Goal: Find specific page/section: Find specific page/section

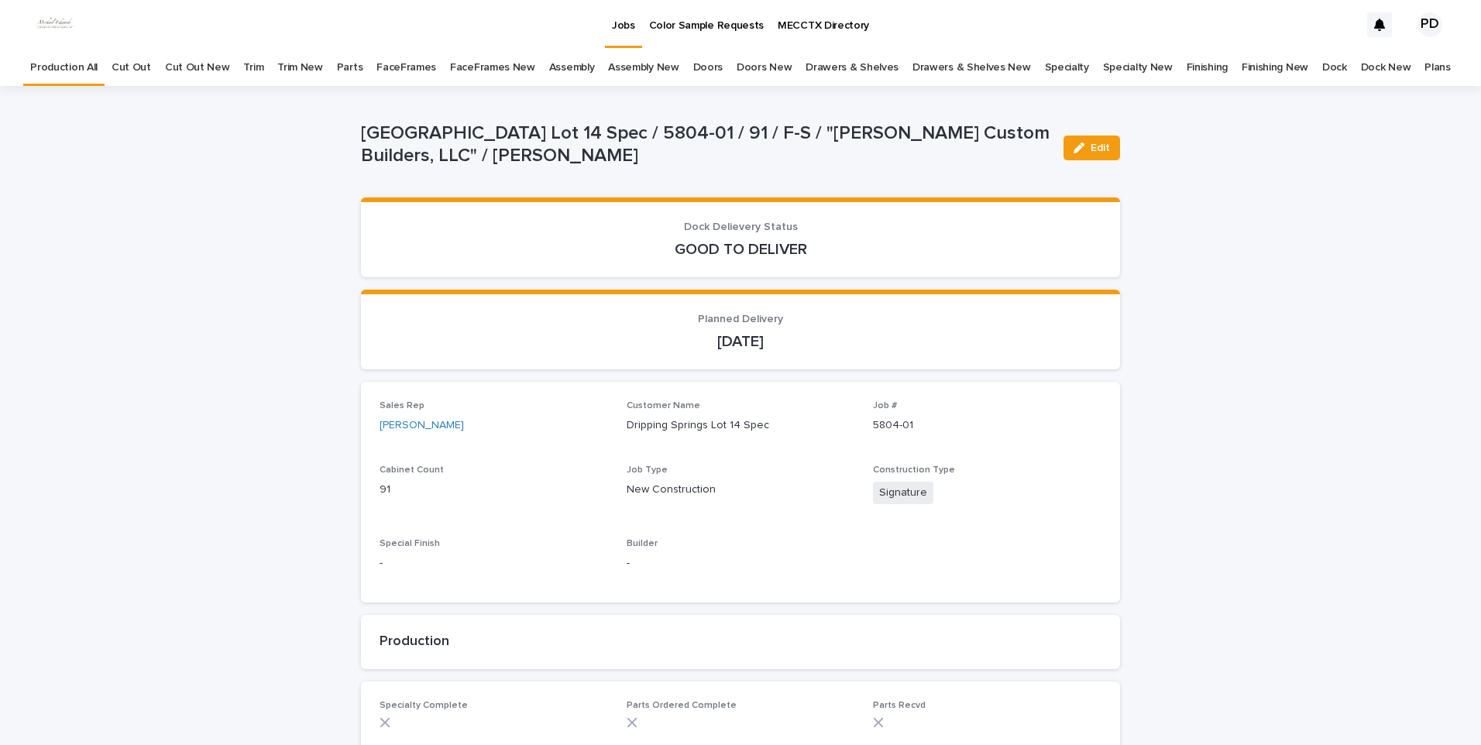
click at [621, 34] on link "Jobs" at bounding box center [623, 23] width 37 height 46
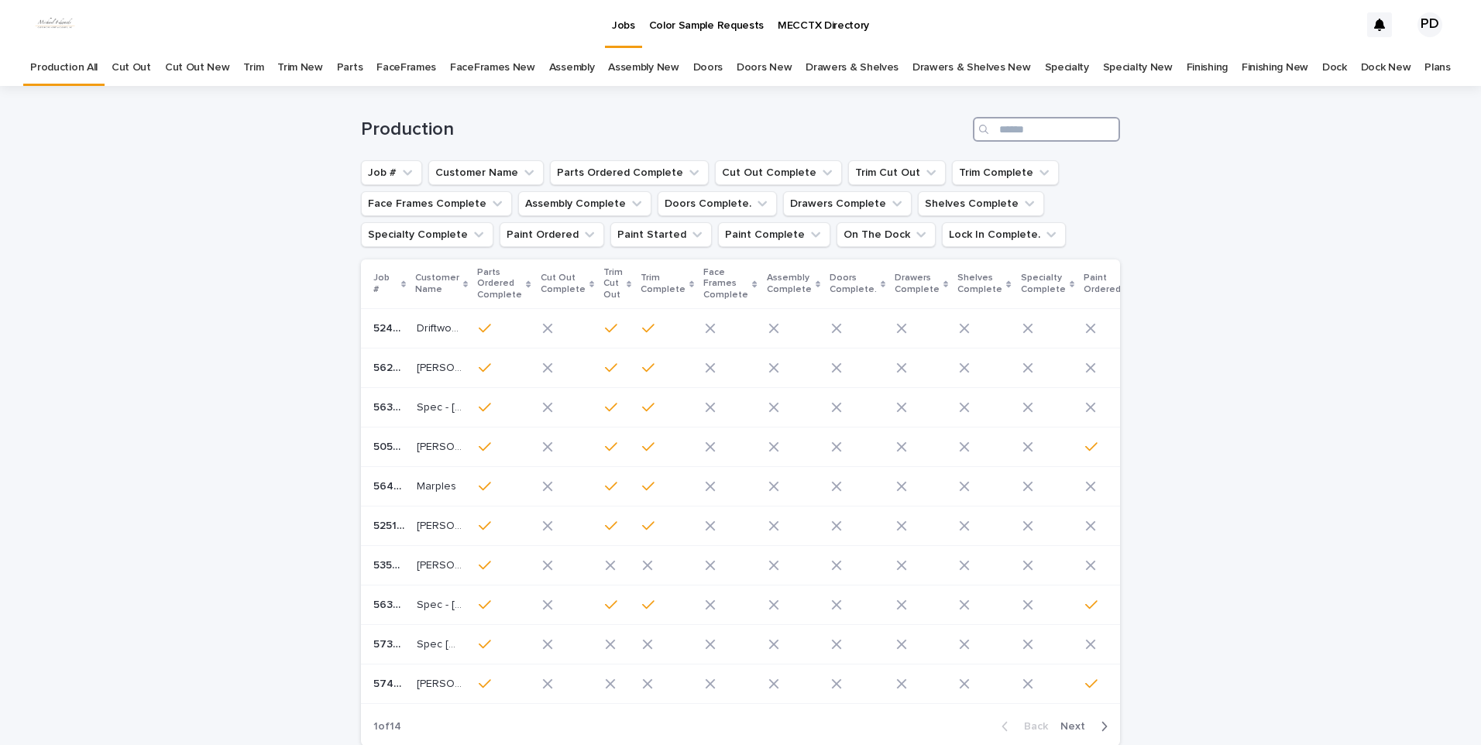
click at [1050, 121] on input "Search" at bounding box center [1046, 129] width 147 height 25
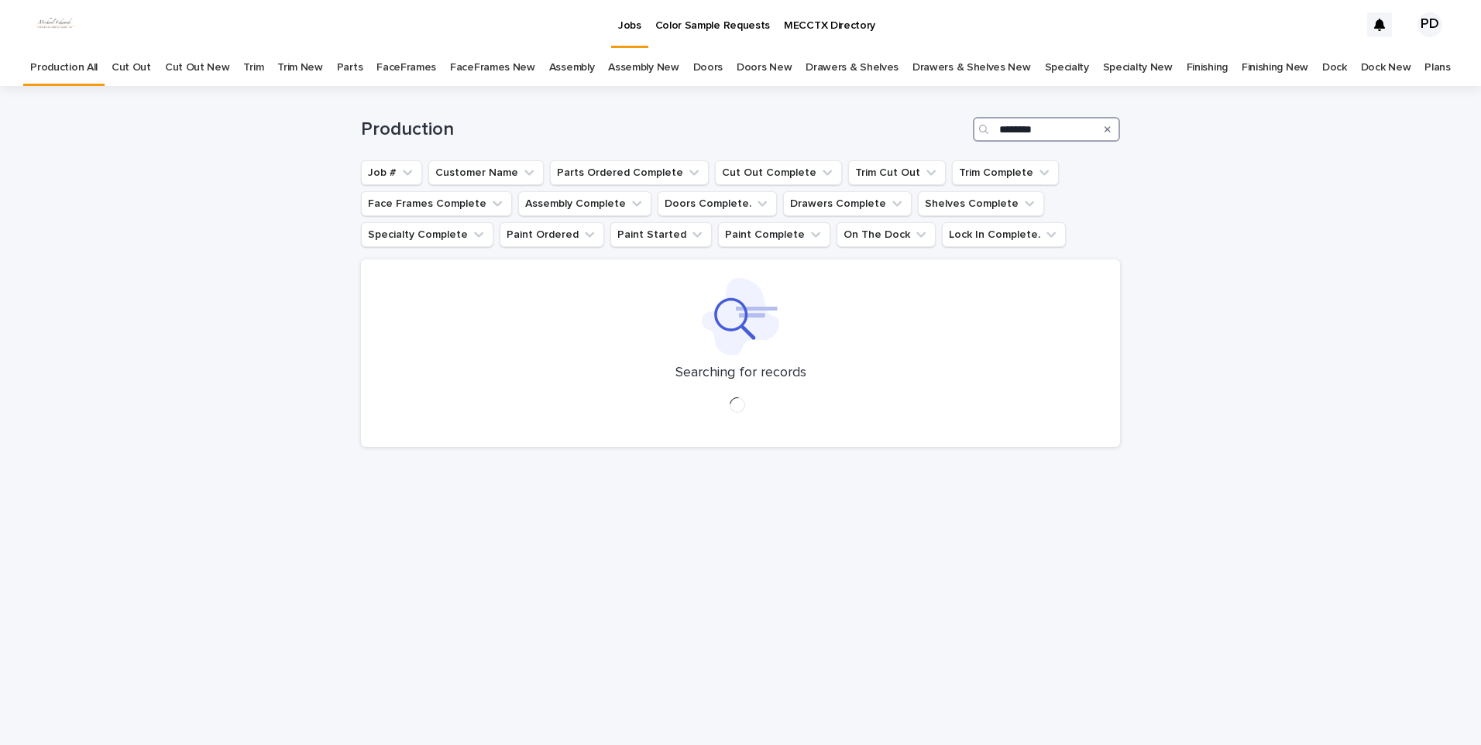
type input "********"
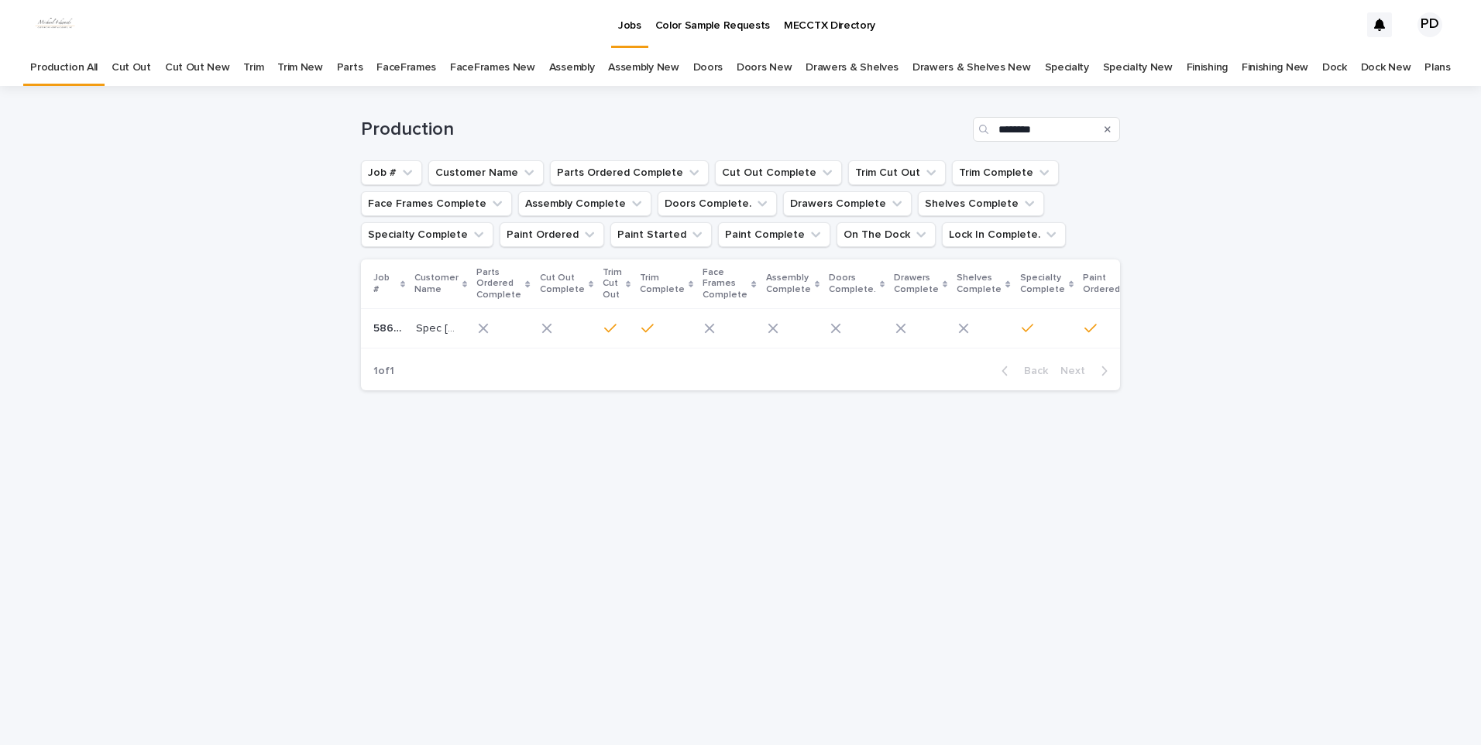
click at [414, 318] on td "Spec [STREET_ADDRESS][PERSON_NAME] Spec [STREET_ADDRESS][PERSON_NAME]" at bounding box center [441, 329] width 62 height 40
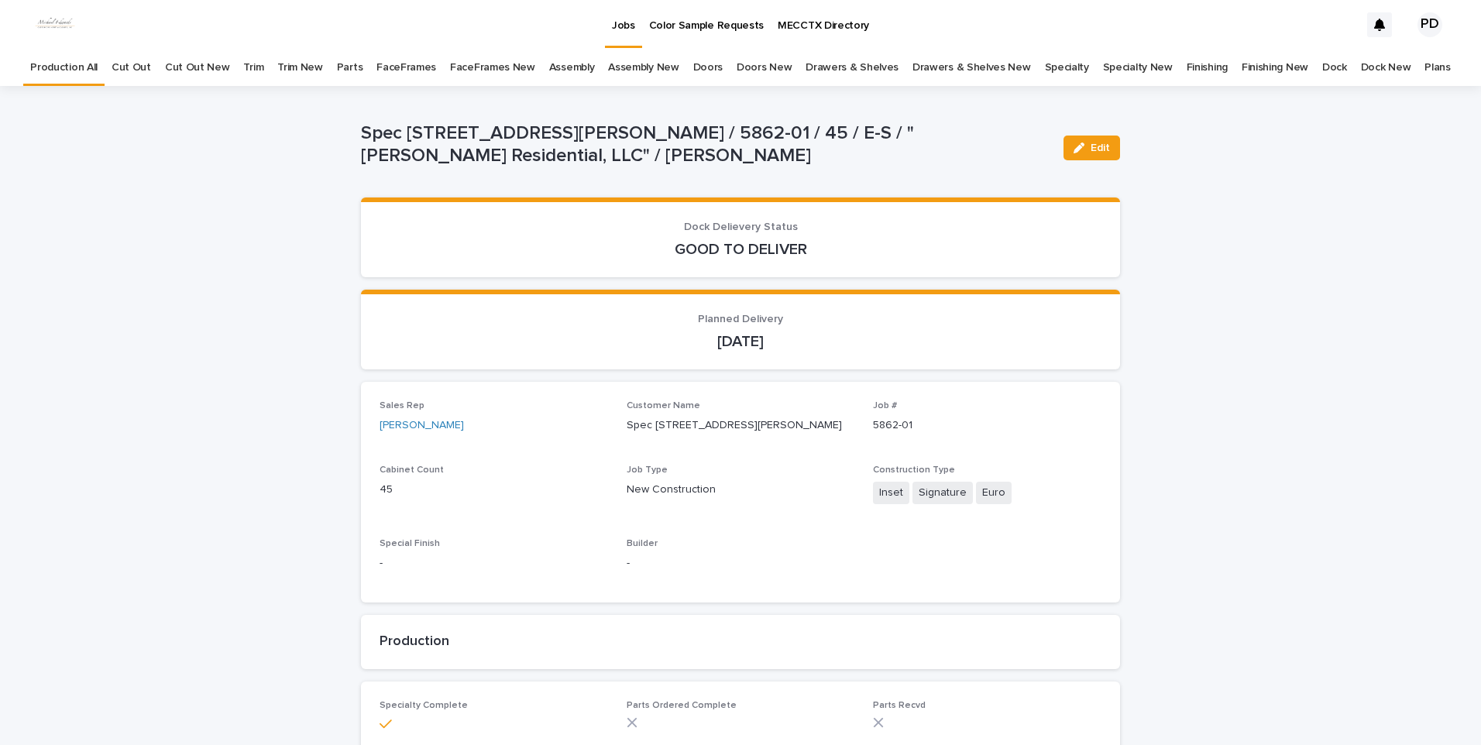
click at [615, 26] on p "Jobs" at bounding box center [623, 16] width 23 height 33
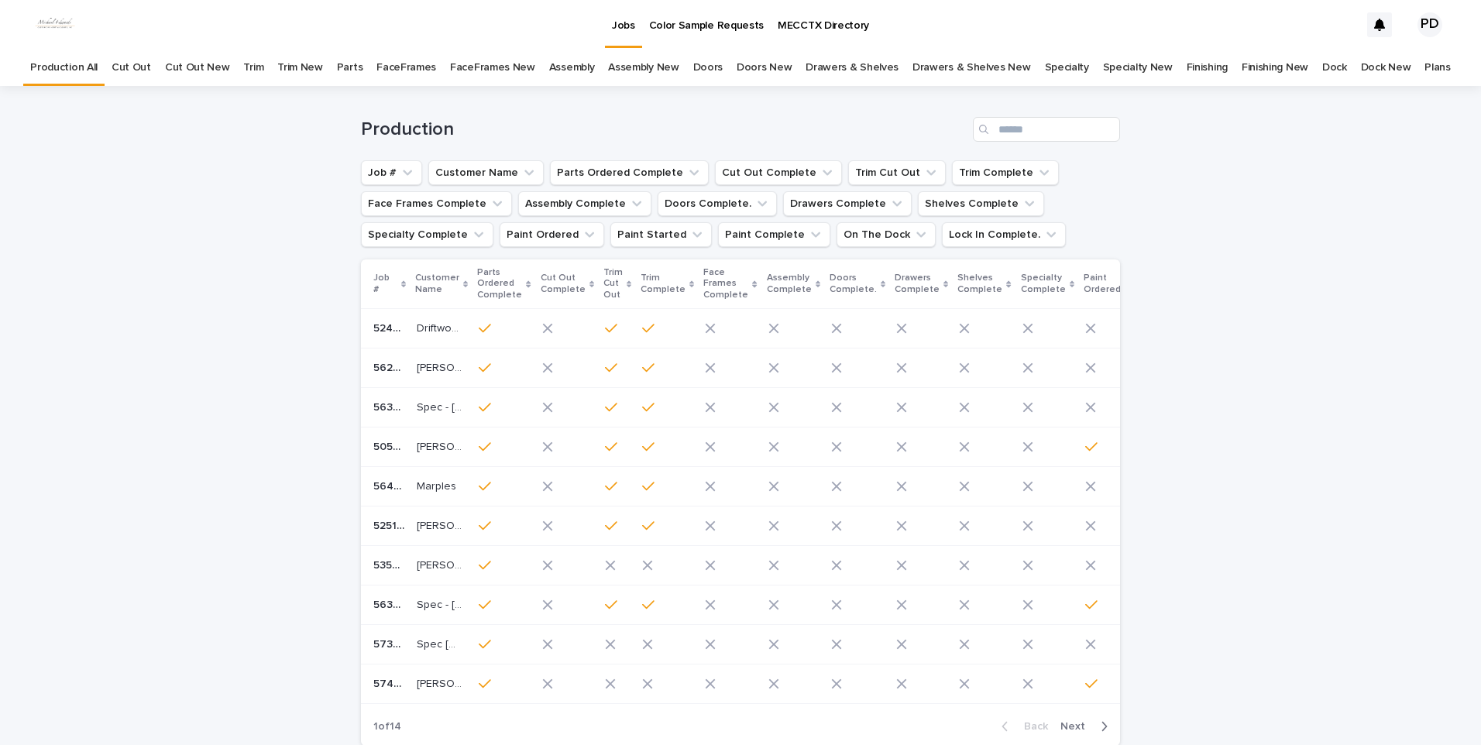
click at [630, 39] on link "Jobs" at bounding box center [623, 23] width 37 height 46
